Goal: Information Seeking & Learning: Learn about a topic

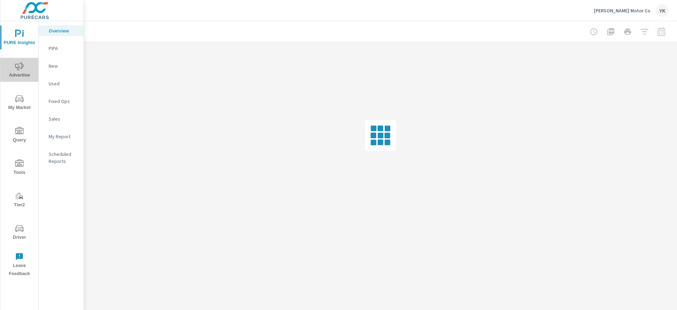
click at [21, 77] on span "Advertise" at bounding box center [19, 70] width 34 height 17
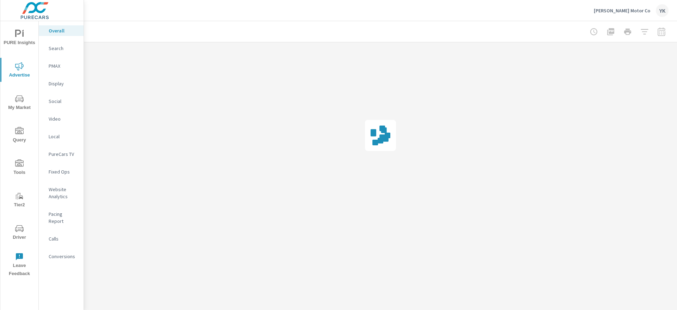
click at [23, 100] on icon "nav menu" at bounding box center [19, 99] width 8 height 8
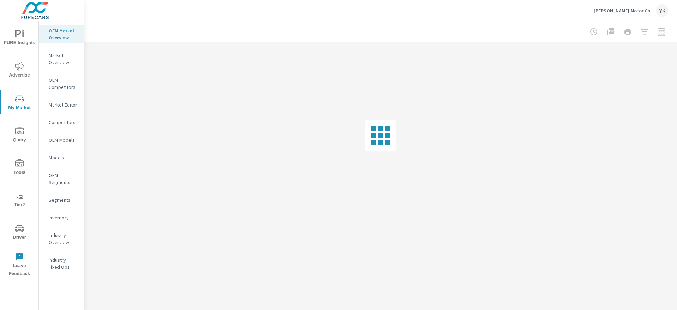
click at [61, 82] on p "OEM Competitors" at bounding box center [63, 84] width 29 height 14
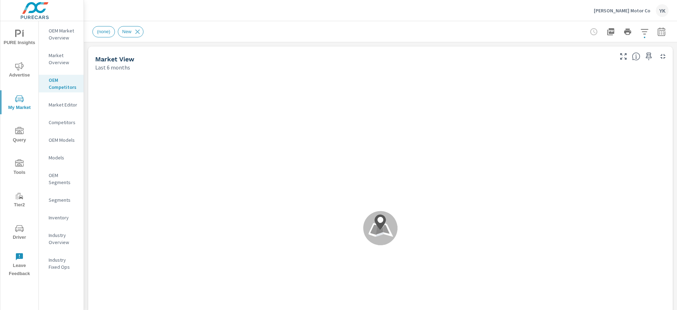
click at [54, 125] on p "Competitors" at bounding box center [63, 122] width 29 height 7
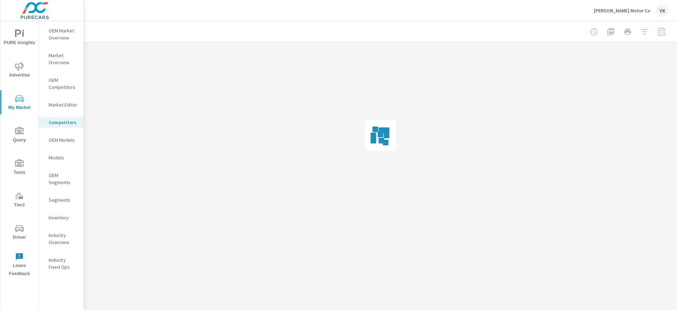
click at [57, 144] on div "OEM Models" at bounding box center [61, 140] width 45 height 11
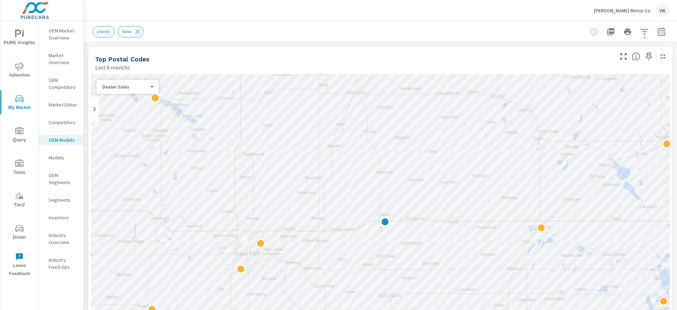
click at [53, 236] on p "Industry Overview" at bounding box center [63, 239] width 29 height 14
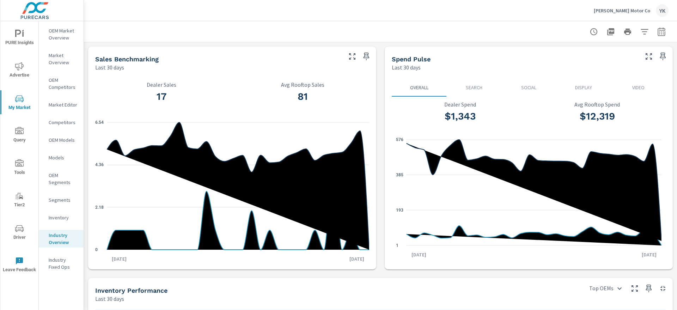
click at [666, 28] on icon "button" at bounding box center [662, 32] width 8 height 8
select select "Last 30 days"
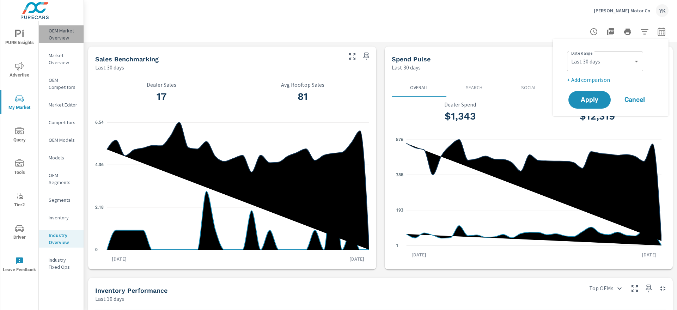
click at [53, 32] on p "OEM Market Overview" at bounding box center [63, 34] width 29 height 14
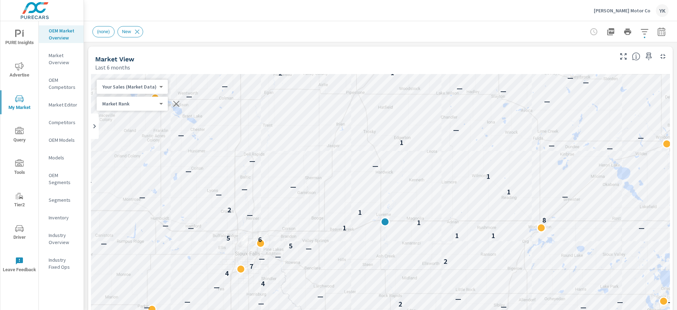
click at [660, 30] on icon "button" at bounding box center [662, 32] width 8 height 8
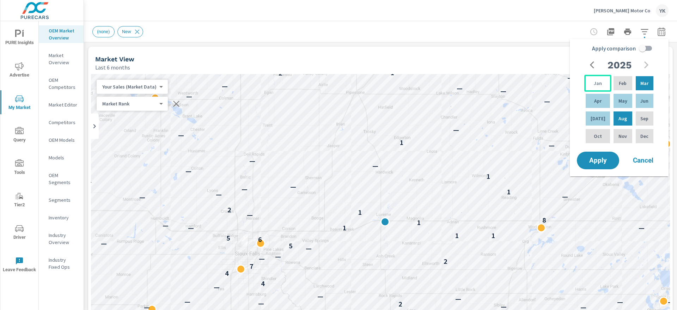
click at [590, 79] on div "Jan" at bounding box center [597, 83] width 27 height 17
click at [601, 112] on div "[DATE]" at bounding box center [597, 118] width 27 height 17
click at [646, 45] on input "Apply comparison" at bounding box center [643, 48] width 40 height 13
checkbox input "true"
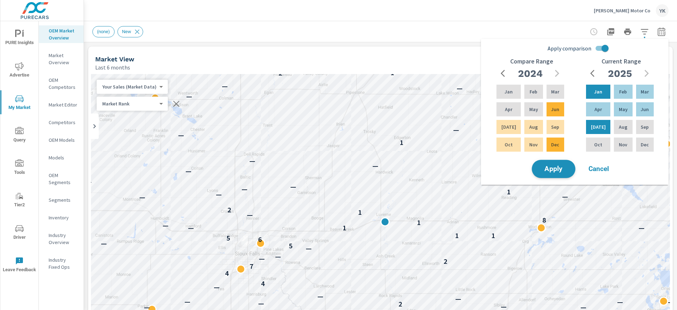
click at [557, 171] on span "Apply" at bounding box center [553, 169] width 29 height 7
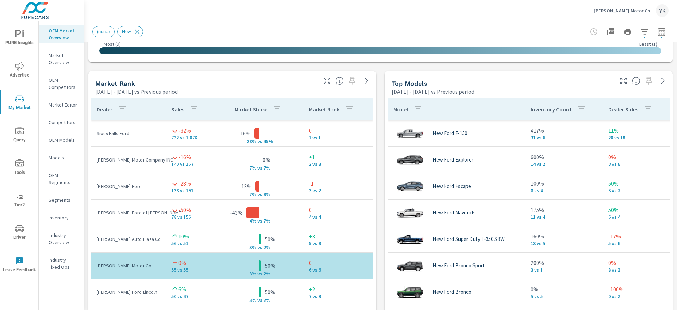
scroll to position [433, 0]
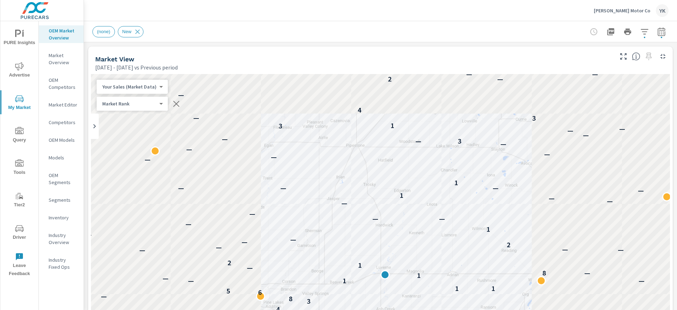
click at [56, 241] on p "Industry Overview" at bounding box center [63, 239] width 29 height 14
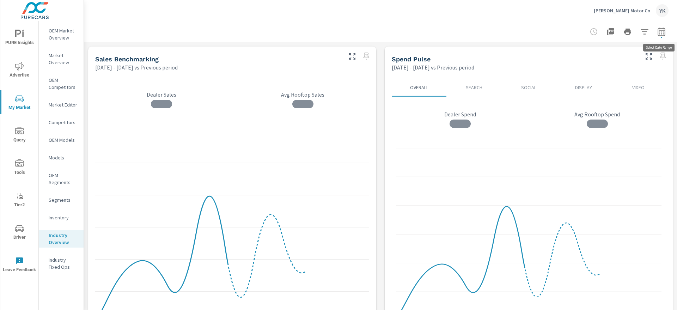
click at [659, 29] on icon "button" at bounding box center [662, 32] width 8 height 8
select select "Previous period"
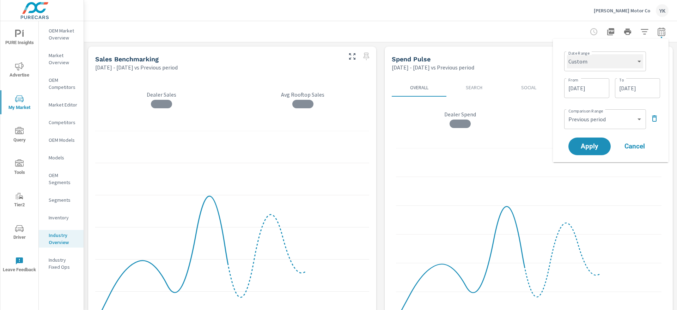
click at [609, 61] on select "Custom Yesterday Last week Last 7 days Last 14 days Last 30 days Last 45 days L…" at bounding box center [605, 61] width 76 height 14
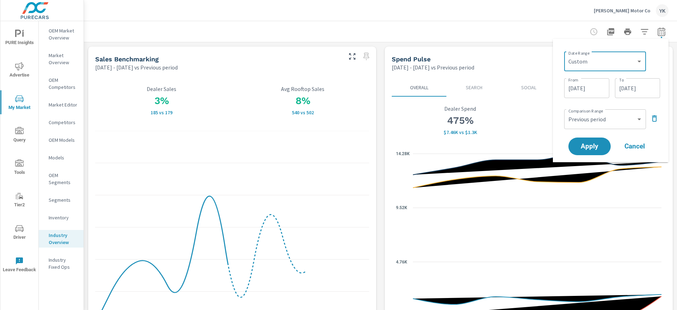
click at [629, 148] on span "Cancel" at bounding box center [635, 146] width 28 height 6
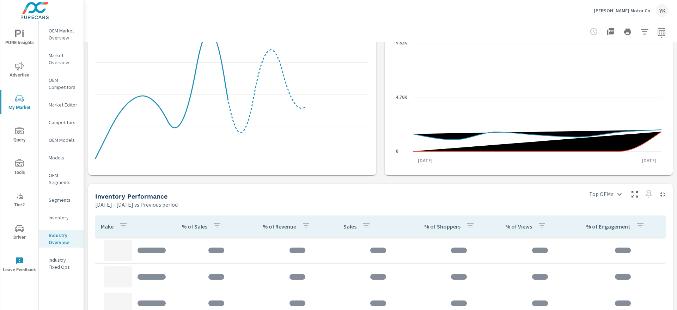
scroll to position [134, 0]
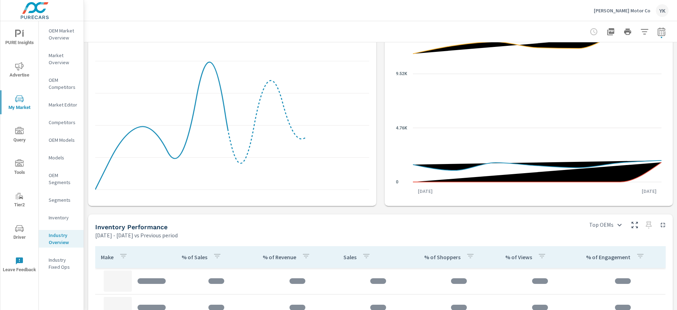
click at [664, 28] on icon "button" at bounding box center [661, 31] width 7 height 8
select select "Previous period"
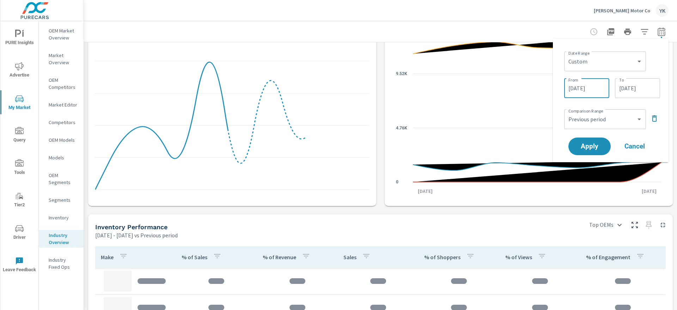
click at [598, 88] on input "01/01/2025" at bounding box center [587, 88] width 40 height 14
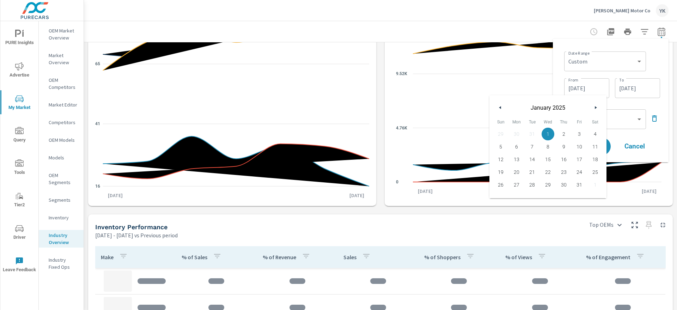
click at [617, 103] on div "Date Range Custom Yesterday Last week Last 7 days Last 14 days Last 30 days Las…" at bounding box center [611, 100] width 104 height 112
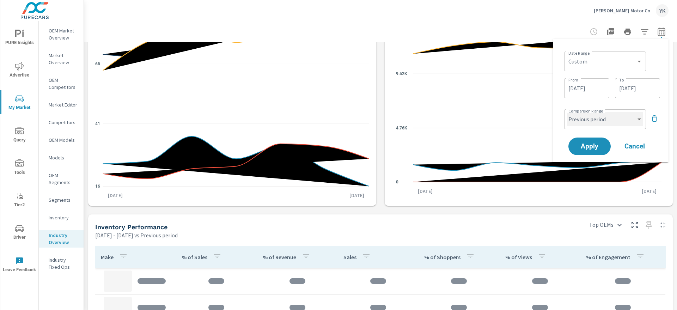
click at [603, 122] on select "Custom Previous period Previous month Previous year" at bounding box center [605, 119] width 76 height 14
click at [599, 141] on button "Apply" at bounding box center [590, 146] width 44 height 18
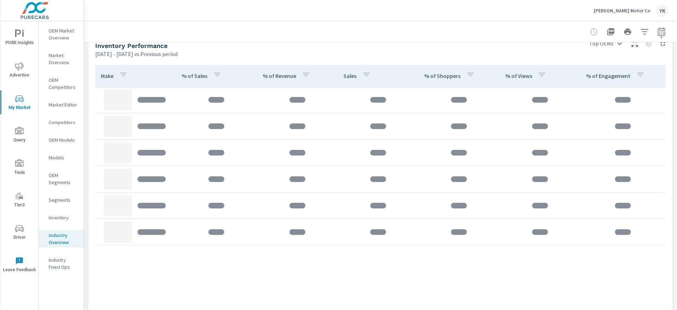
scroll to position [313, 0]
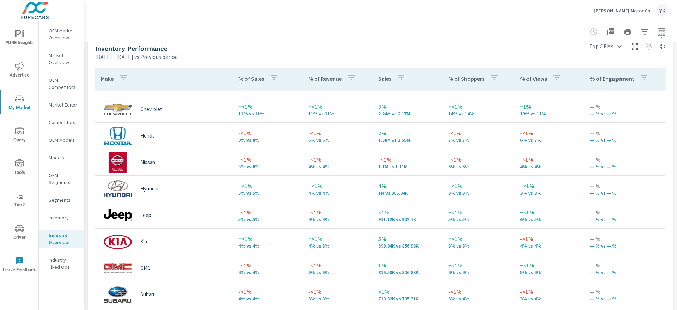
scroll to position [28, 0]
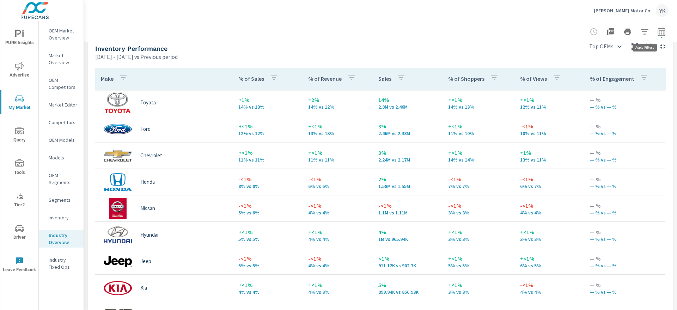
click at [644, 31] on icon "button" at bounding box center [644, 31] width 7 height 5
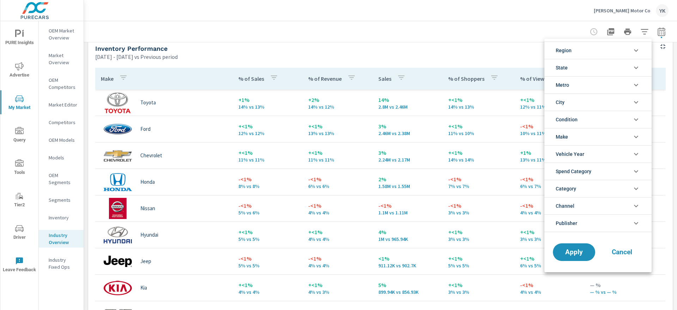
click at [602, 51] on li "Region" at bounding box center [598, 50] width 107 height 17
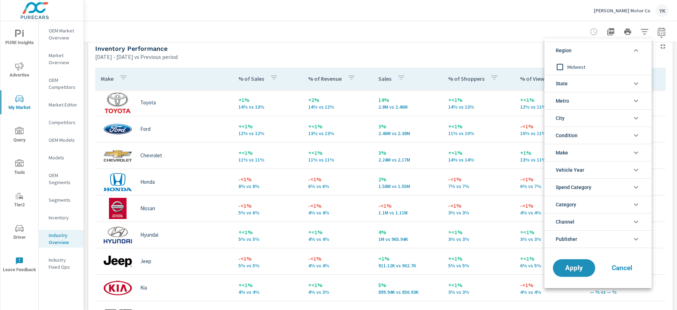
click at [569, 78] on li "State" at bounding box center [598, 83] width 107 height 17
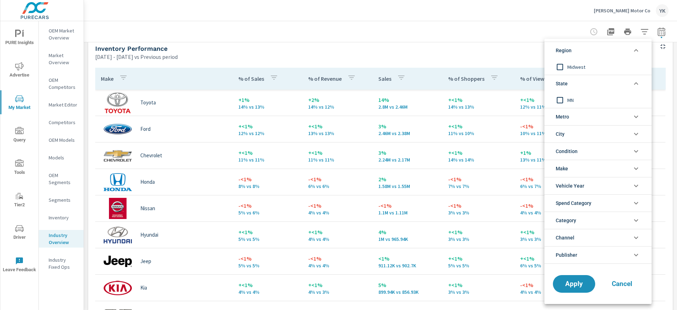
click at [561, 100] on input "filter options" at bounding box center [560, 100] width 15 height 15
click at [560, 101] on input "filter options" at bounding box center [560, 100] width 15 height 15
click at [566, 117] on span "Metro" at bounding box center [562, 116] width 13 height 17
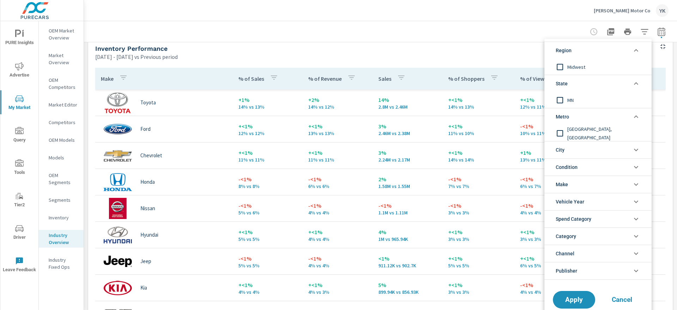
click at [566, 117] on span "Metro" at bounding box center [562, 116] width 13 height 17
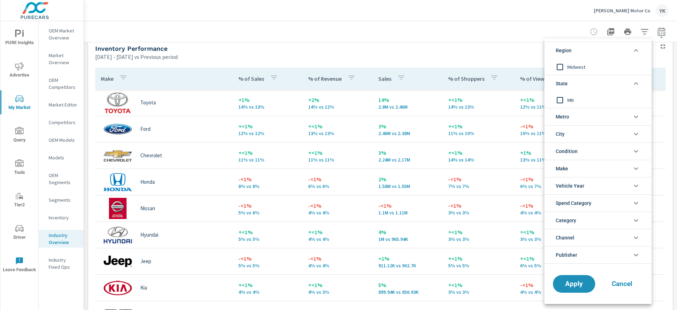
click at [472, 35] on div at bounding box center [338, 155] width 677 height 310
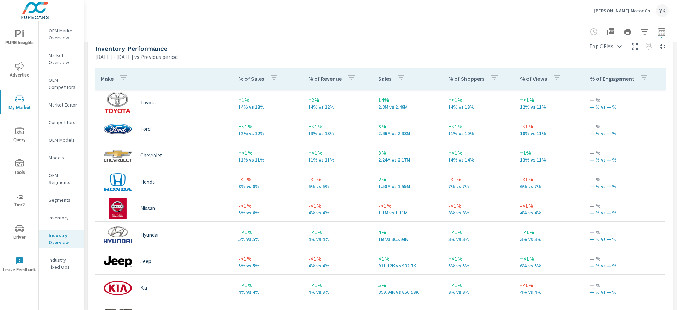
click at [472, 35] on div at bounding box center [380, 31] width 576 height 21
click at [66, 178] on p "OEM Segments" at bounding box center [63, 179] width 29 height 14
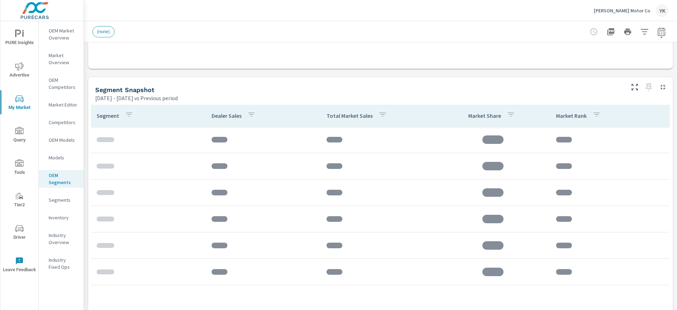
scroll to position [432, 0]
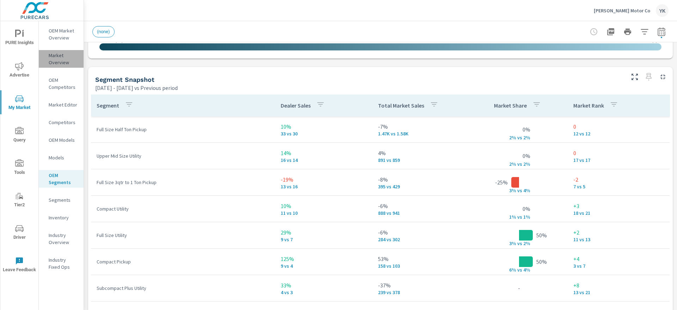
click at [58, 50] on div "Market Overview" at bounding box center [61, 59] width 45 height 18
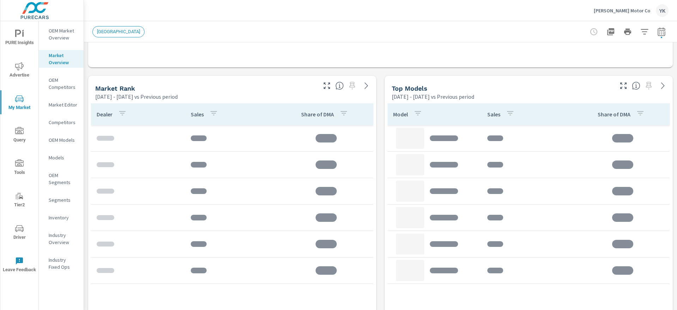
scroll to position [461, 0]
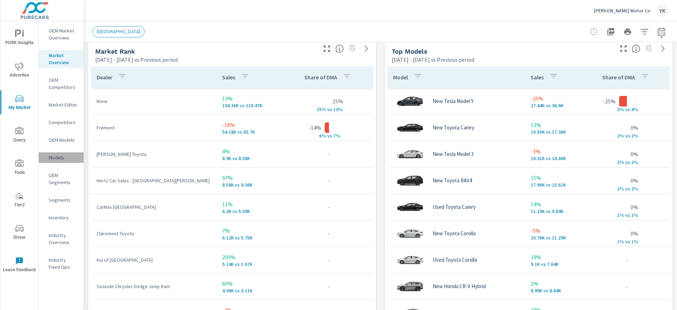
click at [58, 159] on p "Models" at bounding box center [63, 157] width 29 height 7
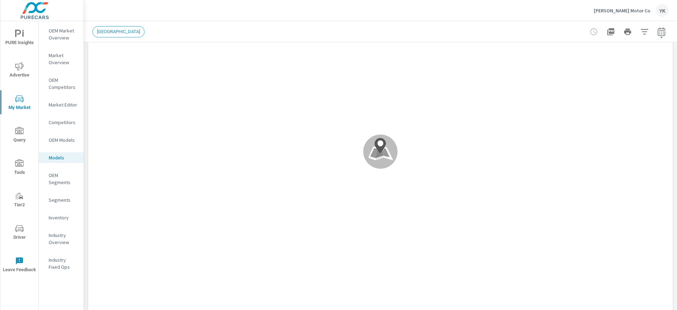
scroll to position [119, 0]
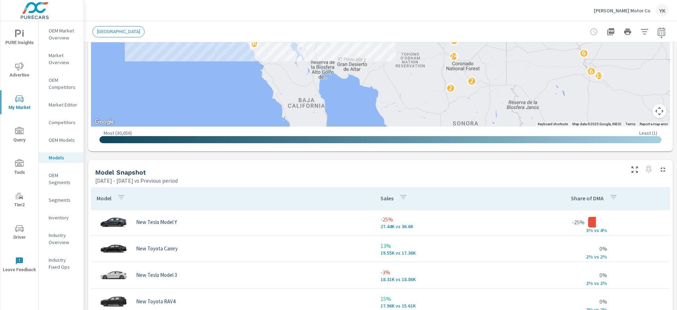
scroll to position [394, 0]
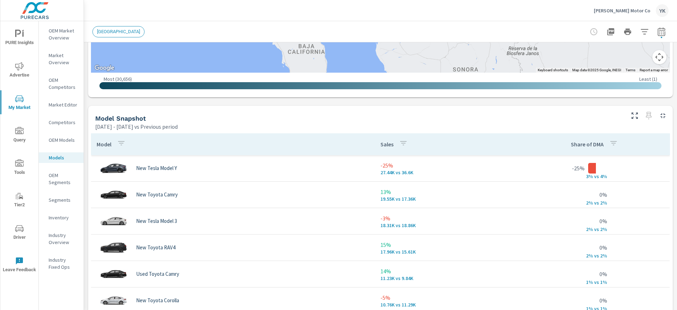
click at [60, 202] on p "Segments" at bounding box center [63, 199] width 29 height 7
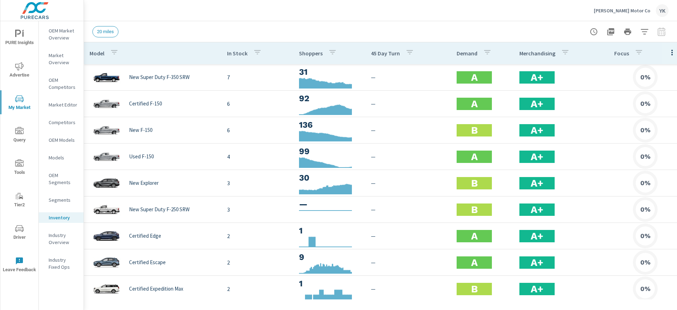
drag, startPoint x: 74, startPoint y: 246, endPoint x: 65, endPoint y: 243, distance: 9.5
click at [70, 244] on p "Industry Overview" at bounding box center [63, 239] width 29 height 14
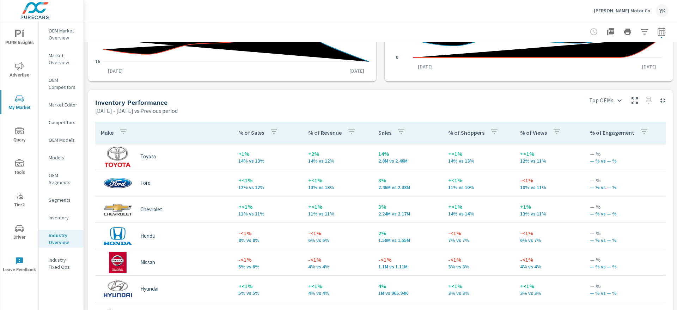
scroll to position [257, 0]
